Goal: Information Seeking & Learning: Learn about a topic

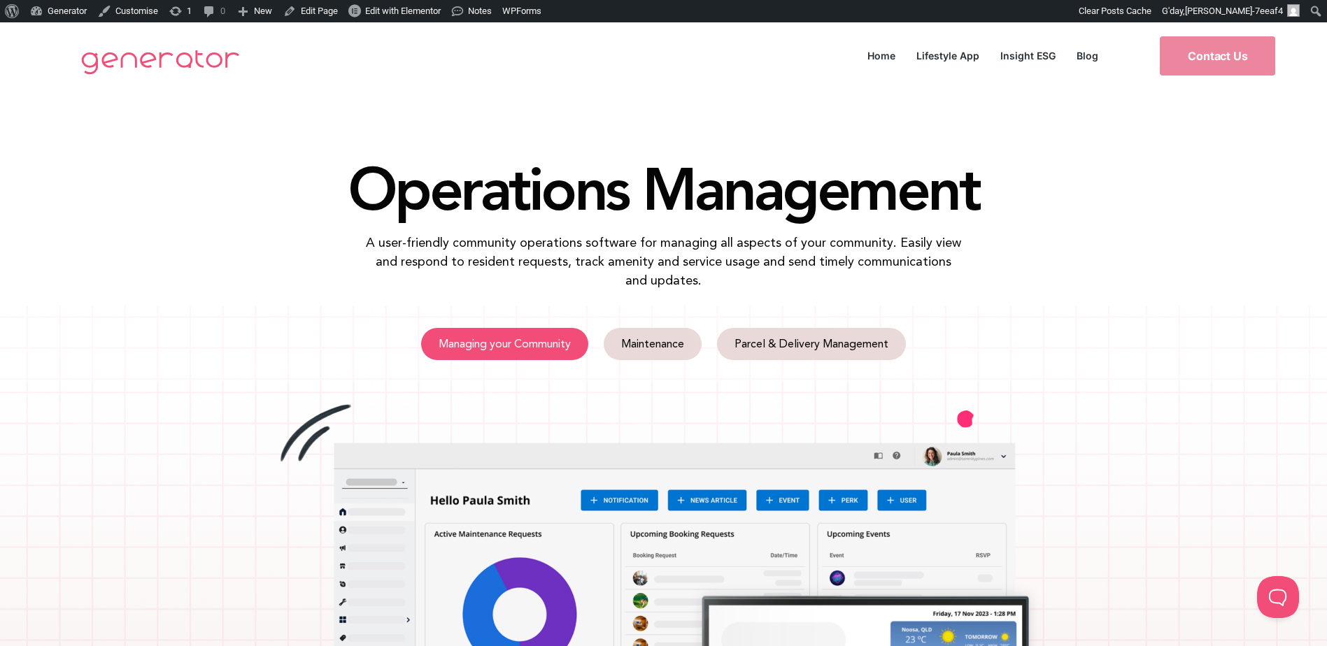
click at [522, 358] on link "Managing your Community" at bounding box center [504, 344] width 167 height 32
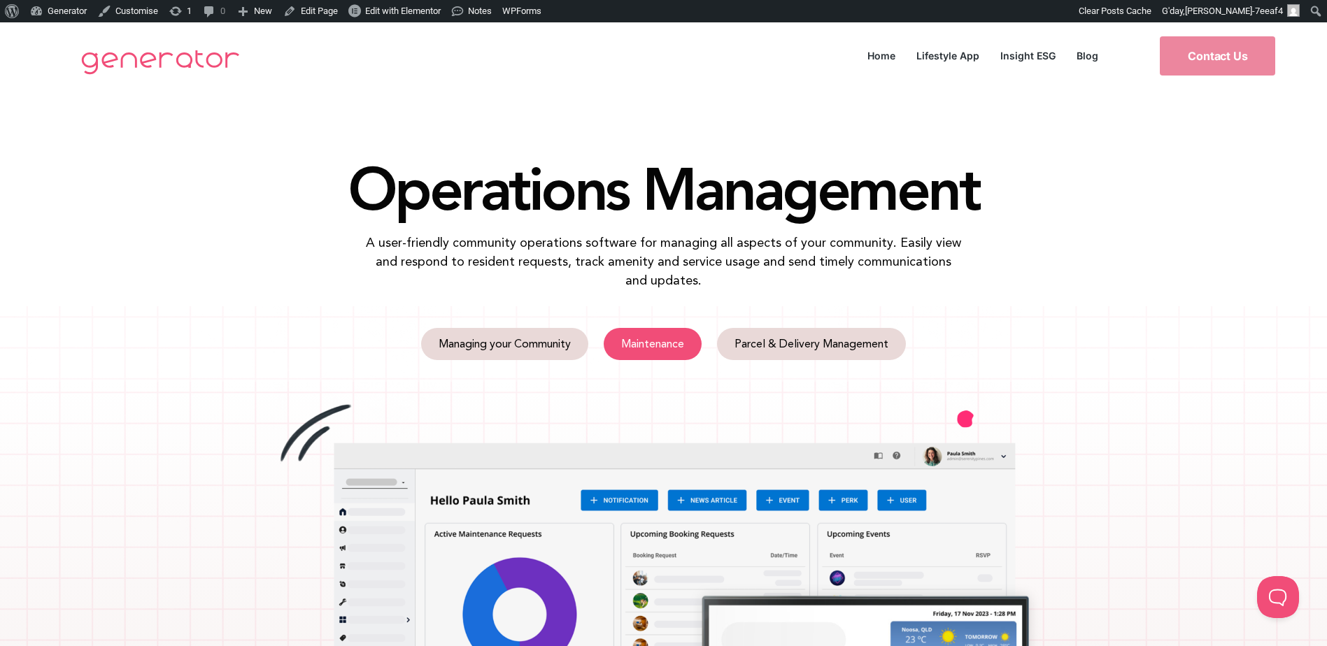
click at [647, 341] on span "Maintenance" at bounding box center [652, 344] width 63 height 11
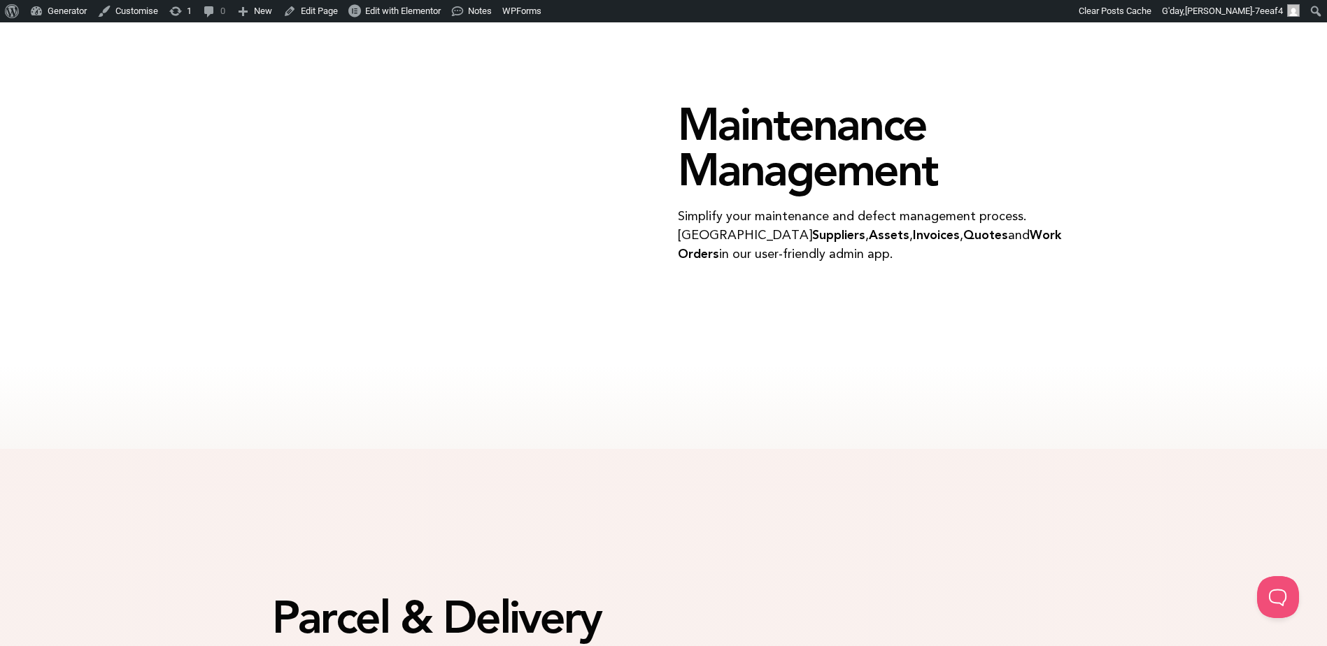
scroll to position [2235, 0]
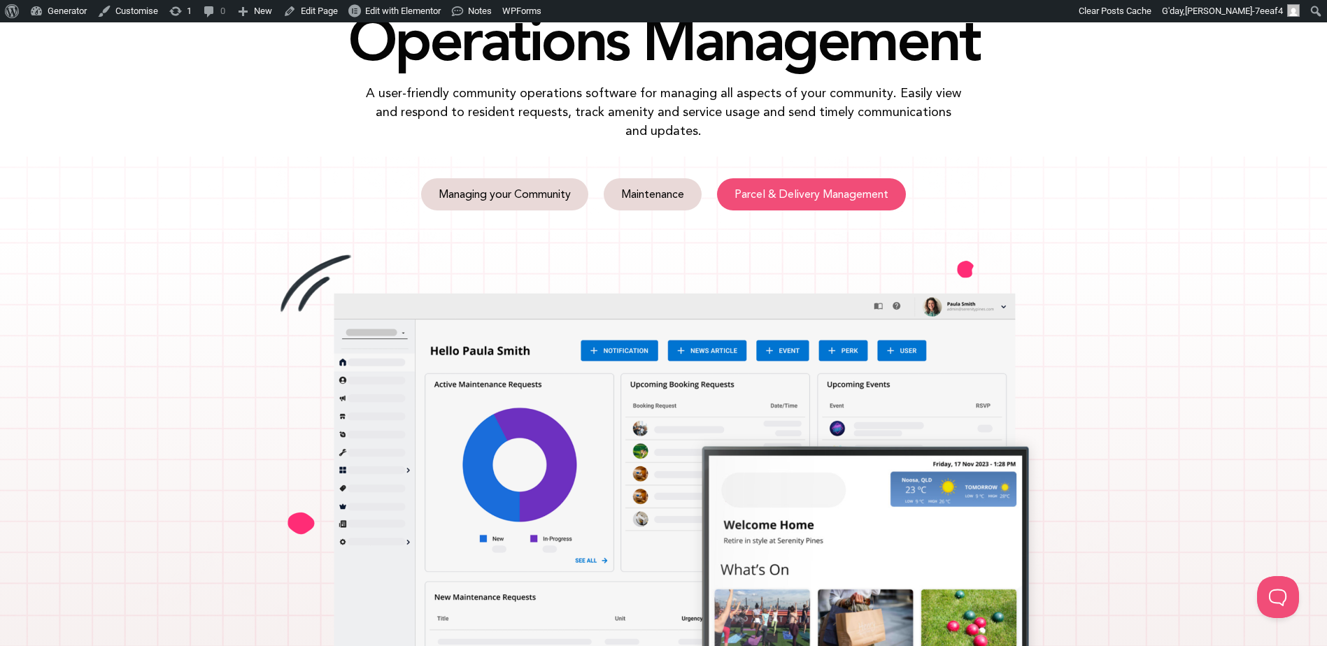
click at [793, 195] on span "Parcel & Delivery Management" at bounding box center [812, 194] width 154 height 11
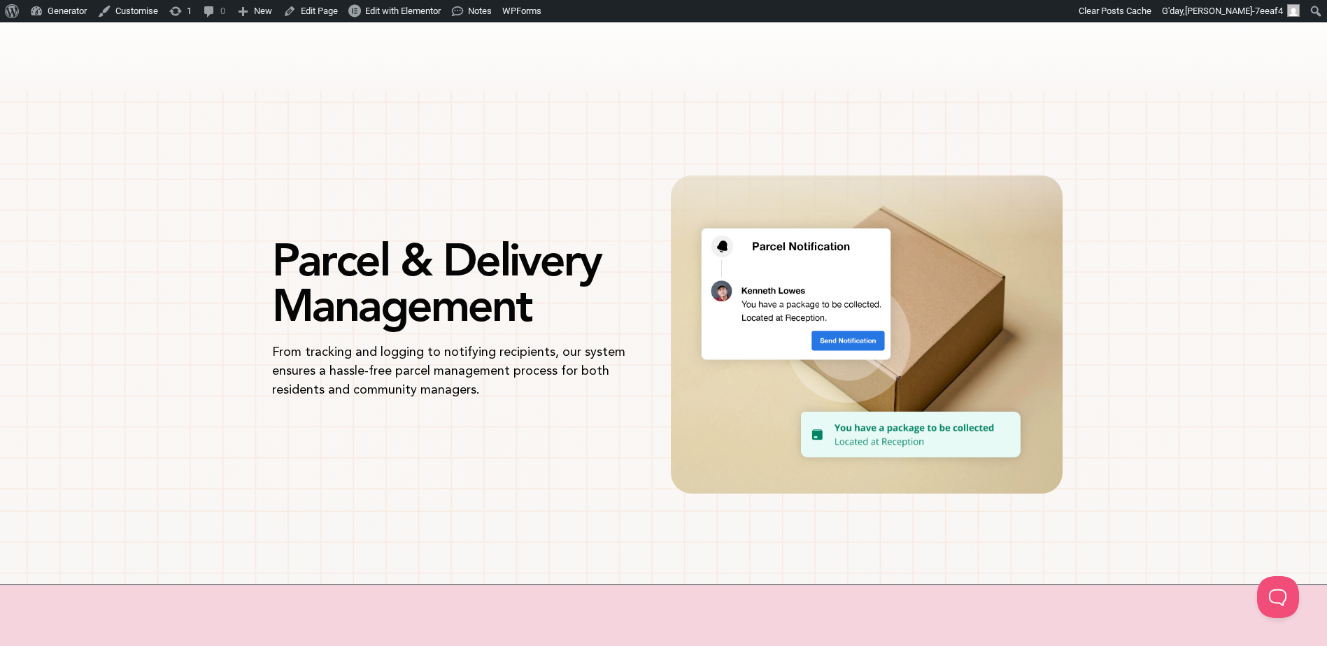
scroll to position [2728, 0]
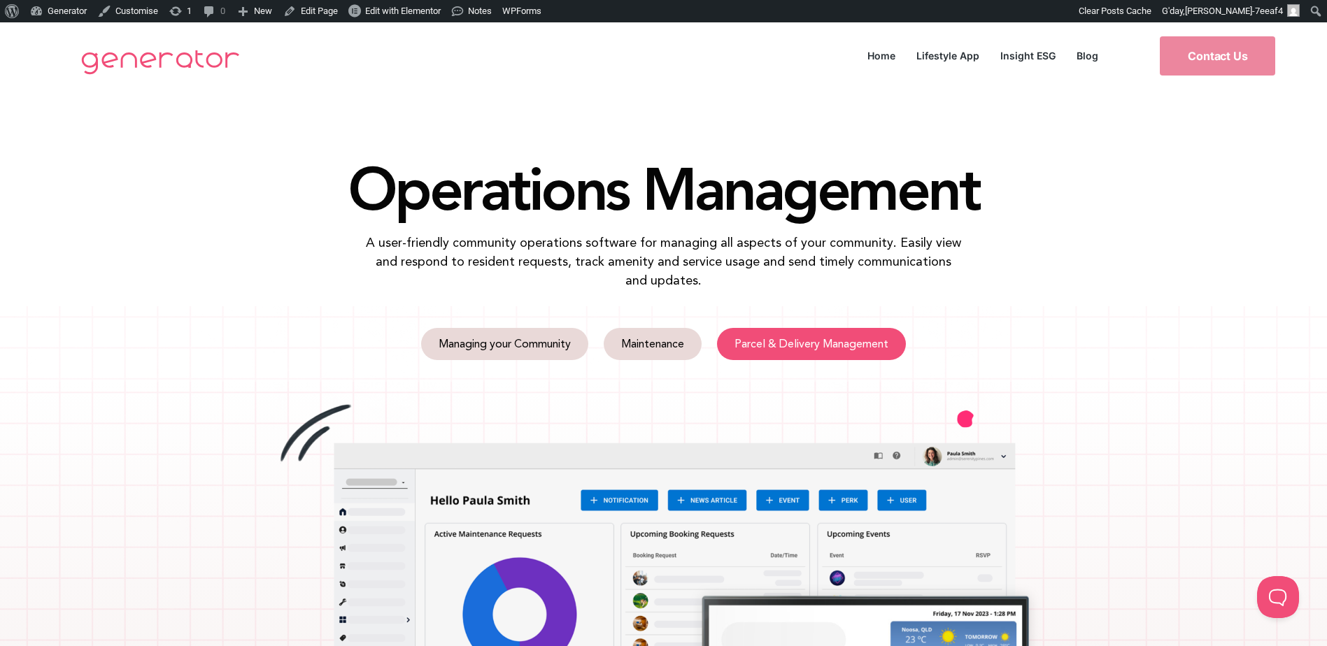
click at [769, 329] on link "Parcel & Delivery Management" at bounding box center [811, 344] width 189 height 32
click at [493, 247] on p "A user-friendly community operations software for managing all aspects of your …" at bounding box center [664, 261] width 598 height 57
click at [579, 248] on p "A user-friendly community operations software for managing all aspects of your …" at bounding box center [664, 261] width 598 height 57
